Goal: Complete application form: Complete application form

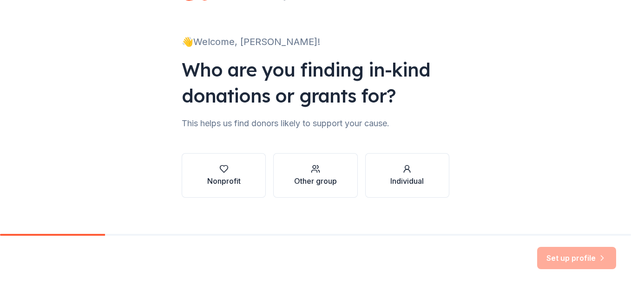
scroll to position [26, 0]
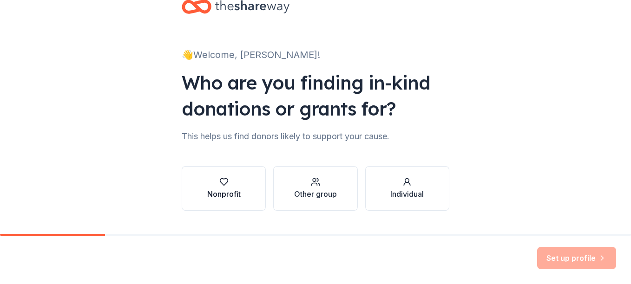
click at [205, 171] on button "Nonprofit" at bounding box center [224, 188] width 84 height 45
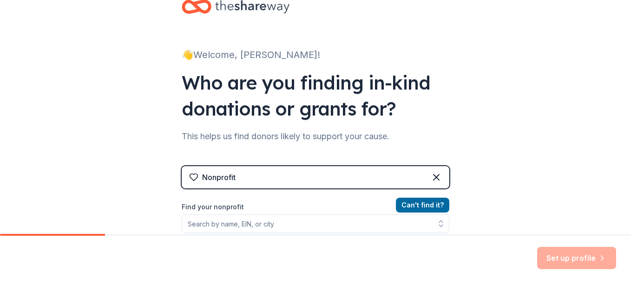
scroll to position [163, 0]
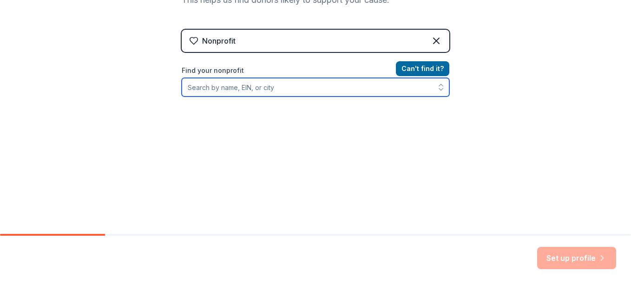
click at [341, 86] on input "Find your nonprofit" at bounding box center [316, 87] width 268 height 19
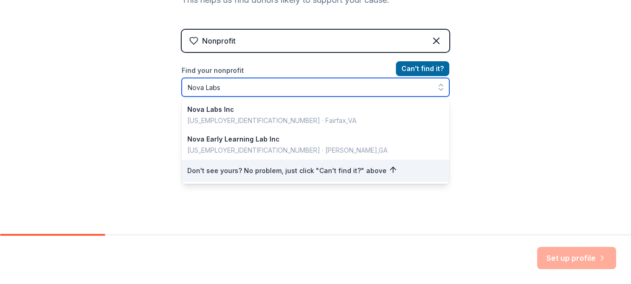
type input "Nova Labs"
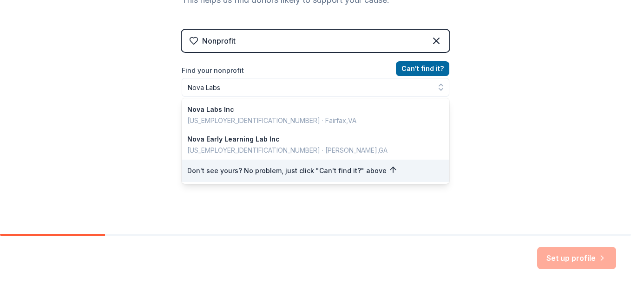
scroll to position [148, 0]
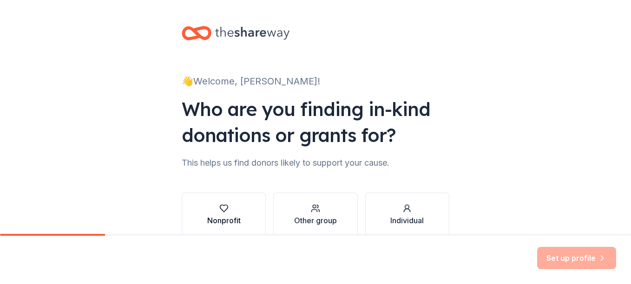
click at [224, 214] on div "Nonprofit" at bounding box center [223, 215] width 33 height 22
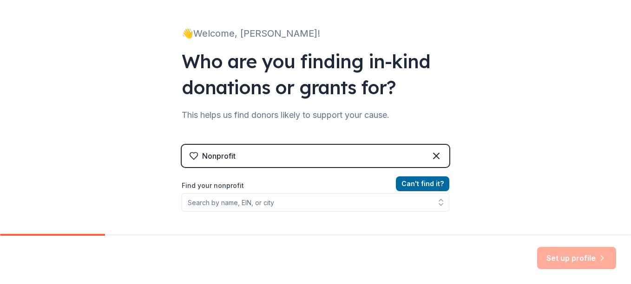
scroll to position [45, 0]
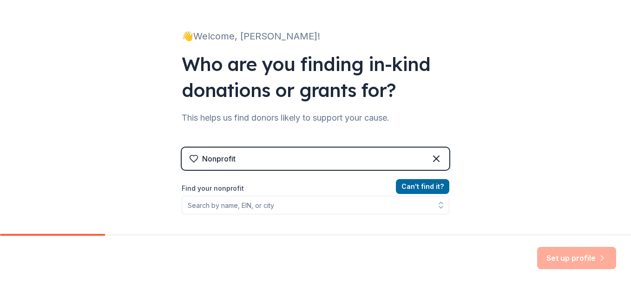
click at [318, 163] on div "Nonprofit" at bounding box center [316, 159] width 268 height 22
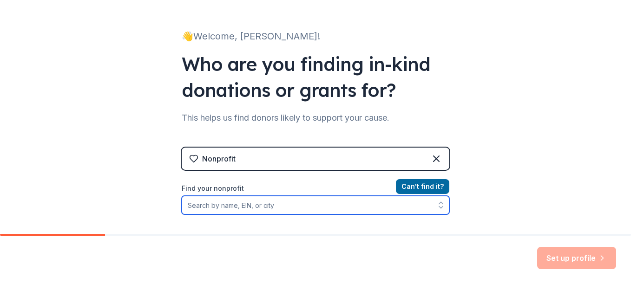
click at [286, 207] on input "Find your nonprofit" at bounding box center [316, 205] width 268 height 19
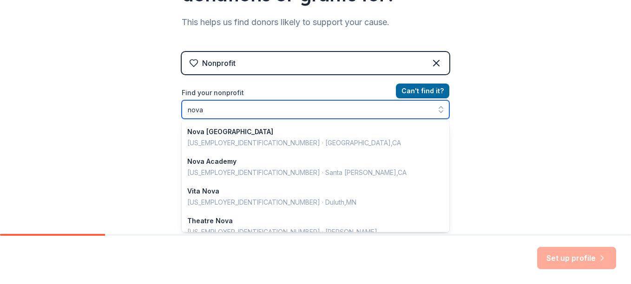
scroll to position [143, 0]
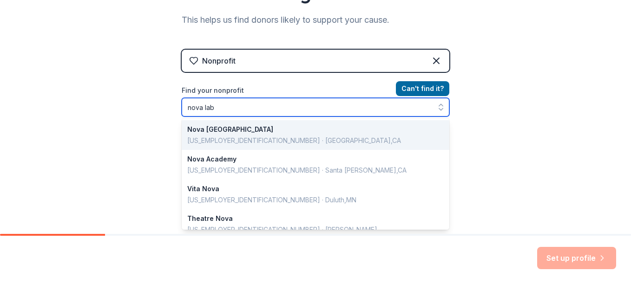
type input "nova labs"
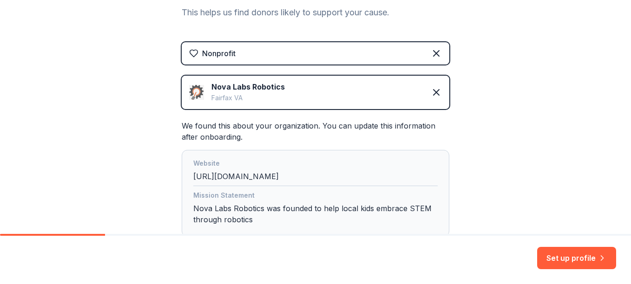
scroll to position [158, 0]
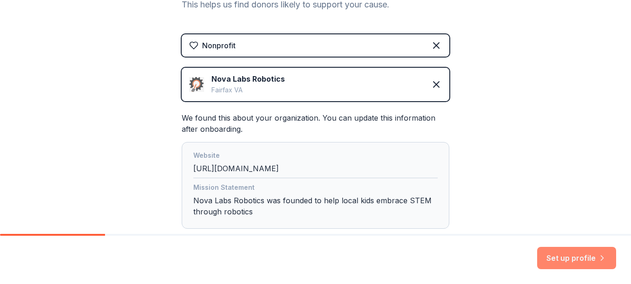
click at [572, 265] on button "Set up profile" at bounding box center [576, 258] width 79 height 22
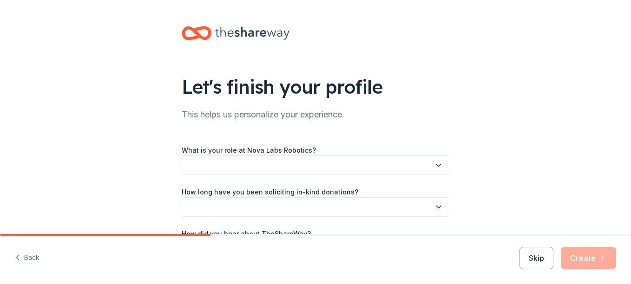
click at [94, 80] on div "Let's finish your profile This helps us personalize your experience. What is yo…" at bounding box center [315, 151] width 631 height 303
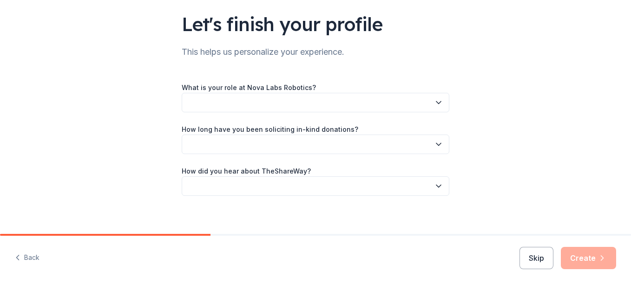
scroll to position [69, 0]
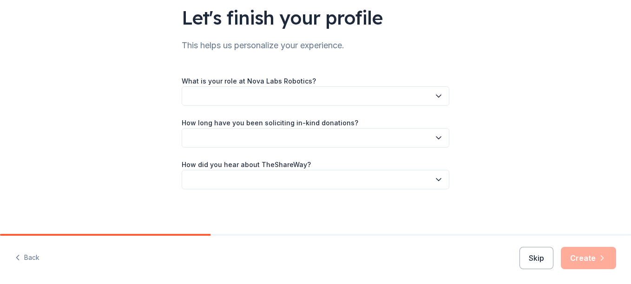
click at [217, 135] on button "button" at bounding box center [316, 138] width 268 height 20
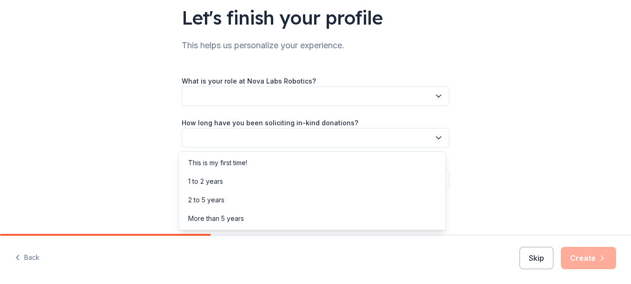
click at [245, 90] on div "What is your role at Nova Labs Robotics? How long have you been soliciting in-k…" at bounding box center [316, 132] width 268 height 114
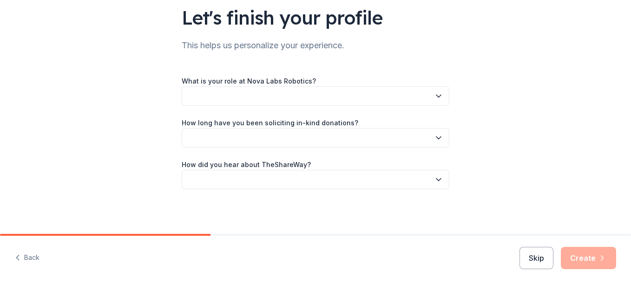
click at [245, 90] on button "button" at bounding box center [316, 96] width 268 height 20
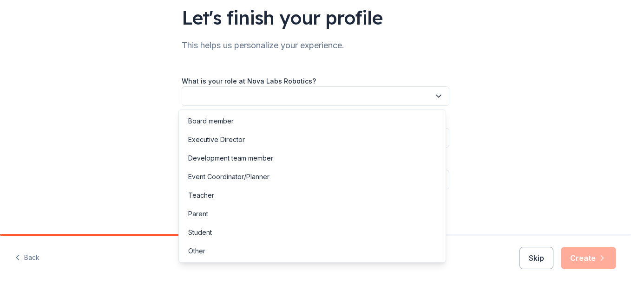
click at [562, 195] on div "Let's finish your profile This helps us personalize your experience. What is yo…" at bounding box center [315, 82] width 631 height 303
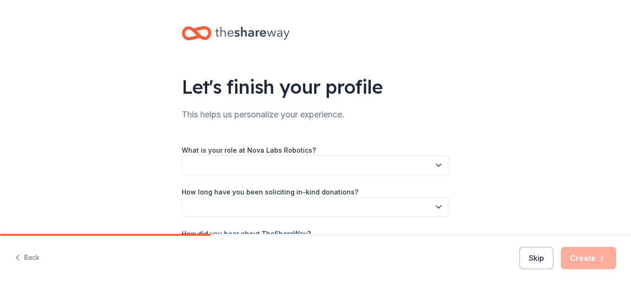
click at [448, 100] on div "Let's finish your profile This helps us personalize your experience. What is yo…" at bounding box center [315, 151] width 297 height 303
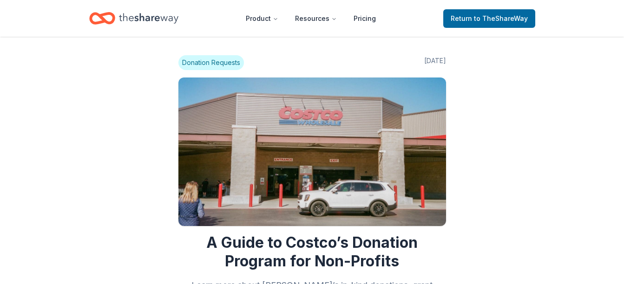
scroll to position [378, 0]
